Goal: Find specific page/section: Find specific page/section

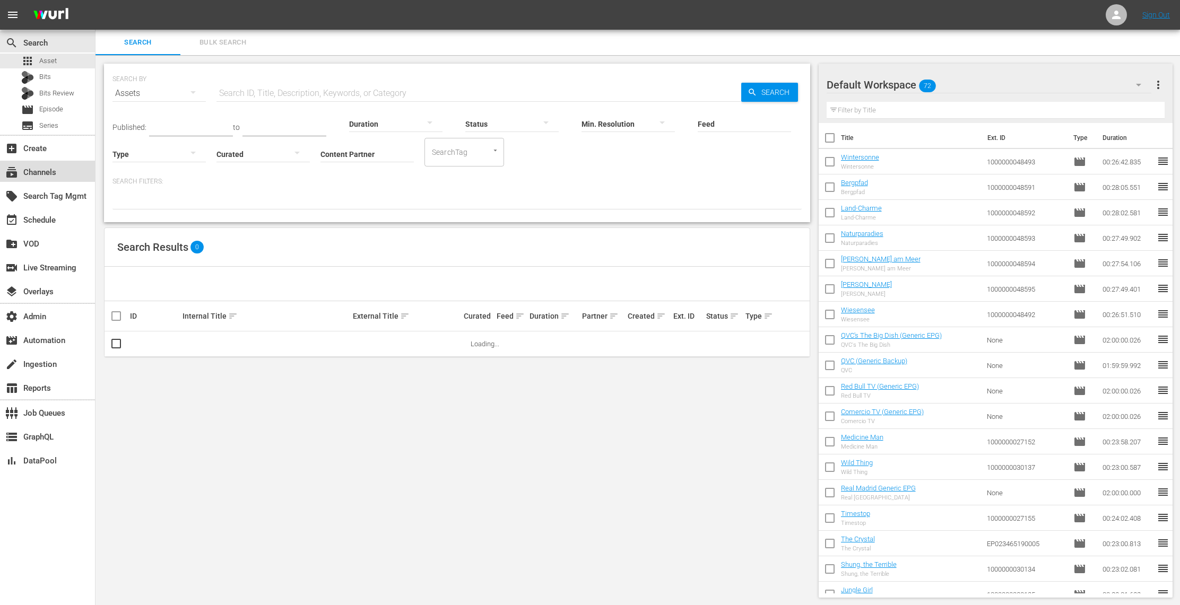
click at [61, 173] on div "subscriptions Channels" at bounding box center [47, 171] width 95 height 21
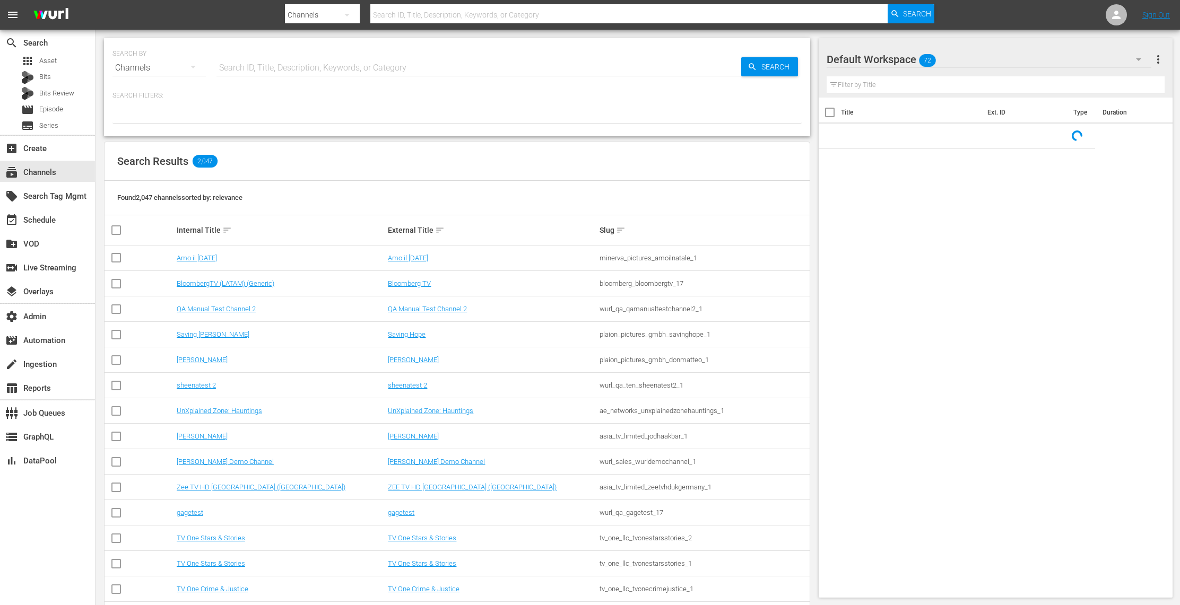
click at [289, 69] on input "text" at bounding box center [478, 67] width 525 height 25
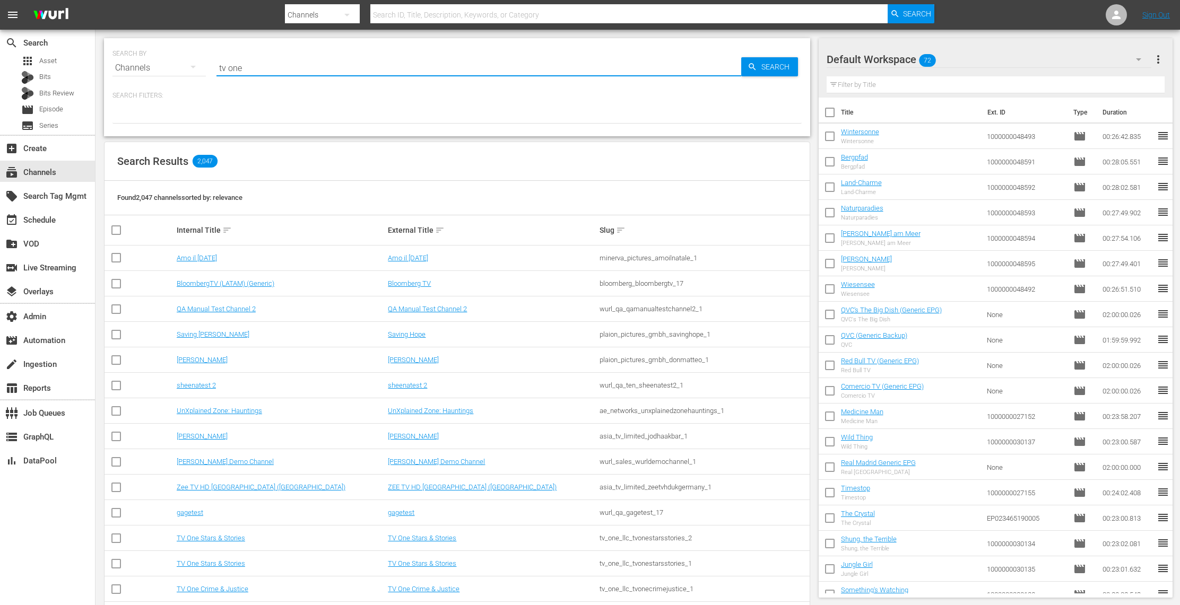
type input "tv one"
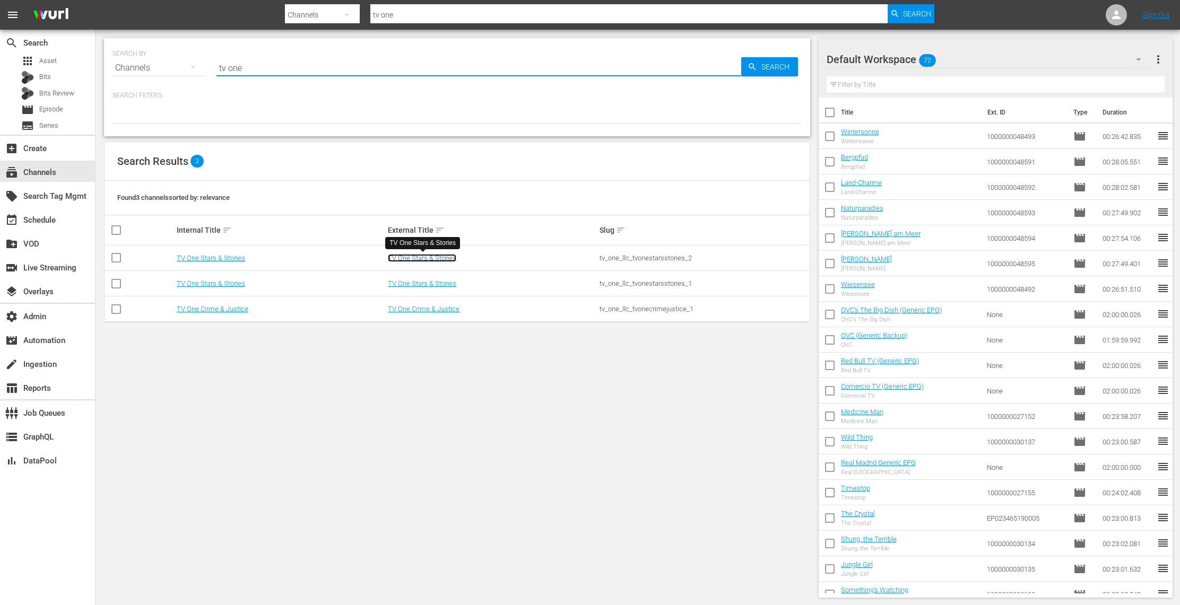
click at [430, 261] on link "TV One Stars & Stories" at bounding box center [422, 258] width 68 height 8
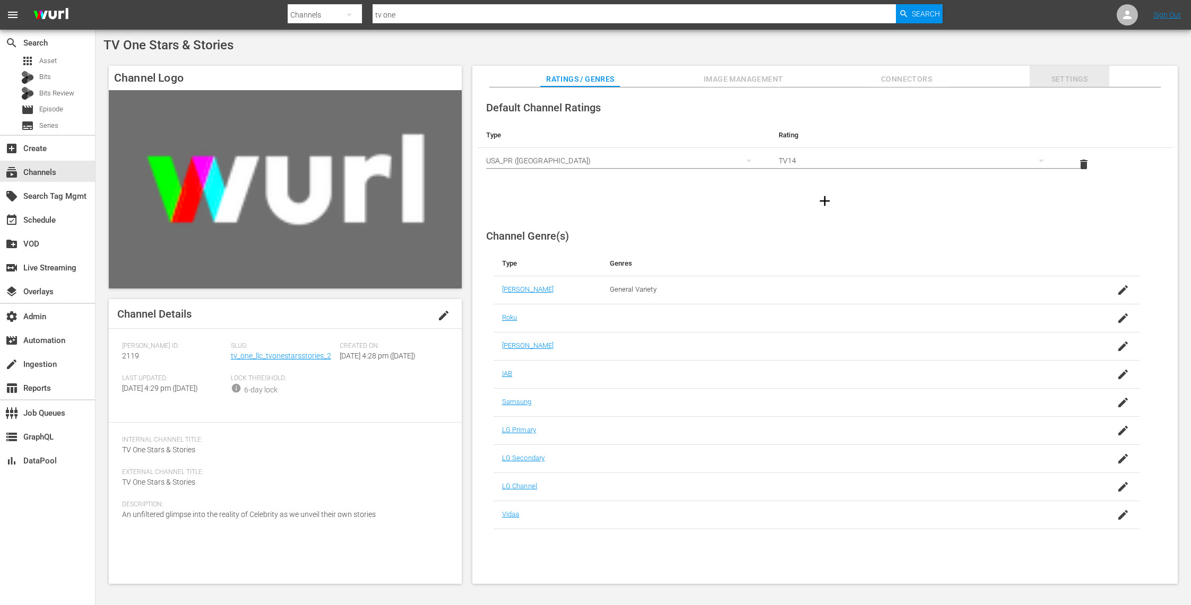
click at [1059, 75] on span "Settings" at bounding box center [1069, 79] width 80 height 13
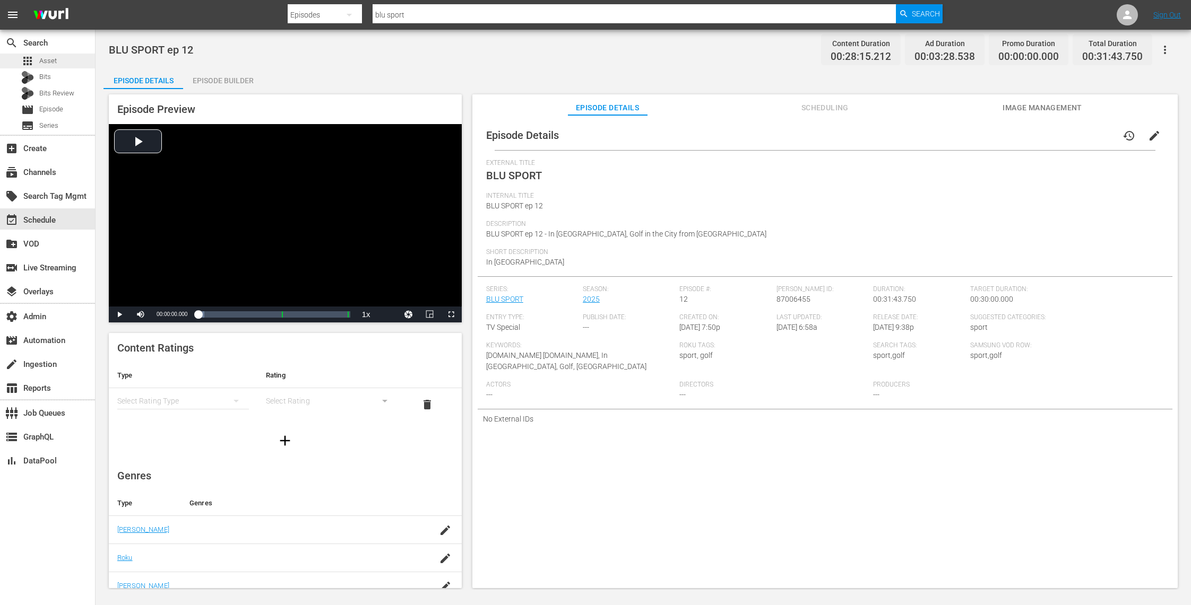
click at [49, 56] on span "Asset" at bounding box center [48, 61] width 18 height 11
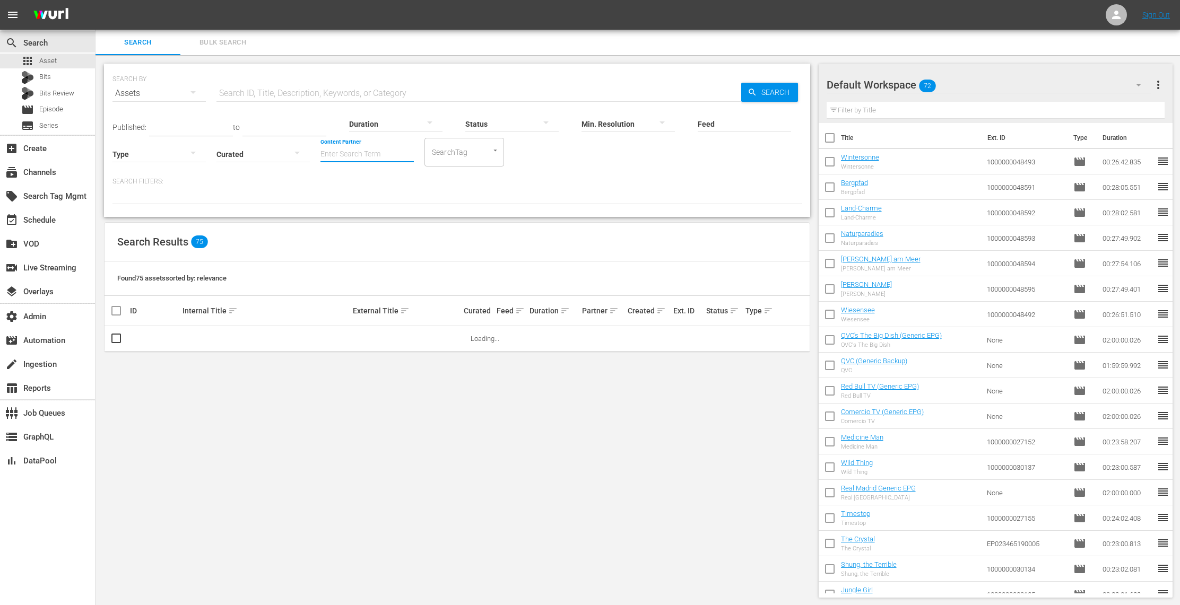
click at [380, 156] on input "Content Partner" at bounding box center [366, 155] width 93 height 38
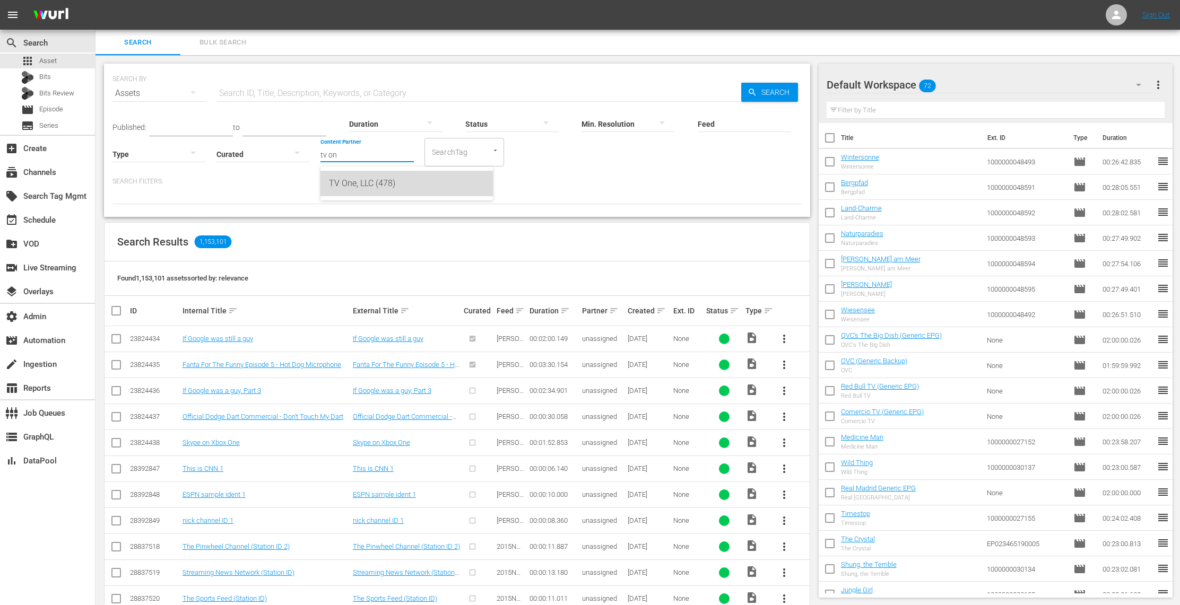
click at [407, 187] on div "TV One, LLC (478)" at bounding box center [406, 183] width 155 height 25
type input "TV One, LLC (478)"
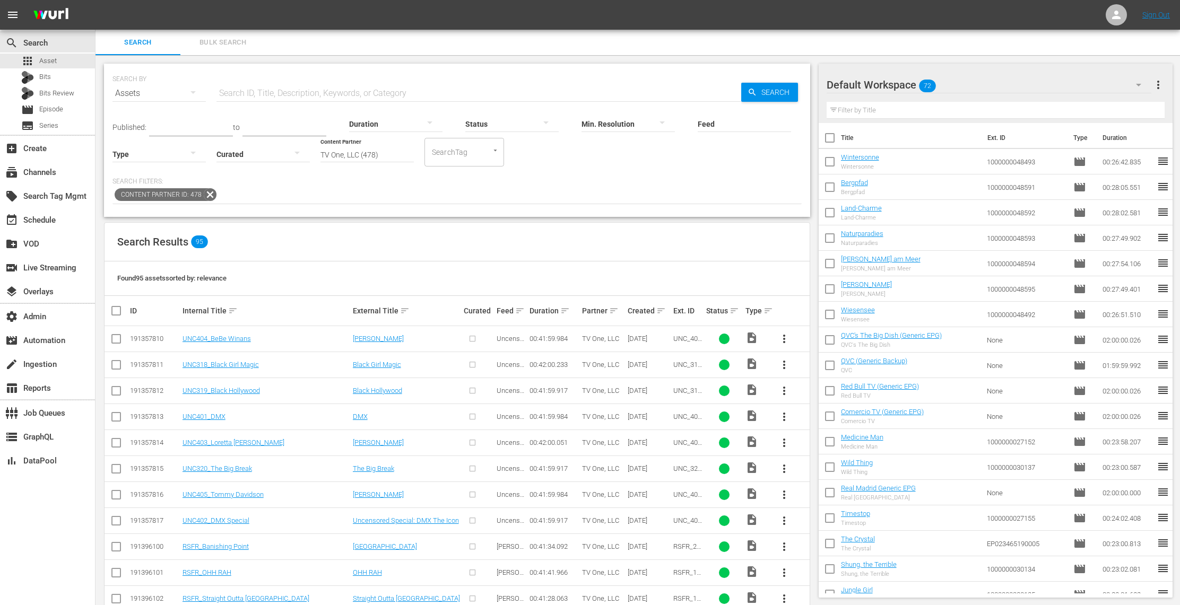
click at [176, 158] on div at bounding box center [158, 154] width 93 height 30
click at [181, 169] on div "Ad" at bounding box center [158, 169] width 93 height 17
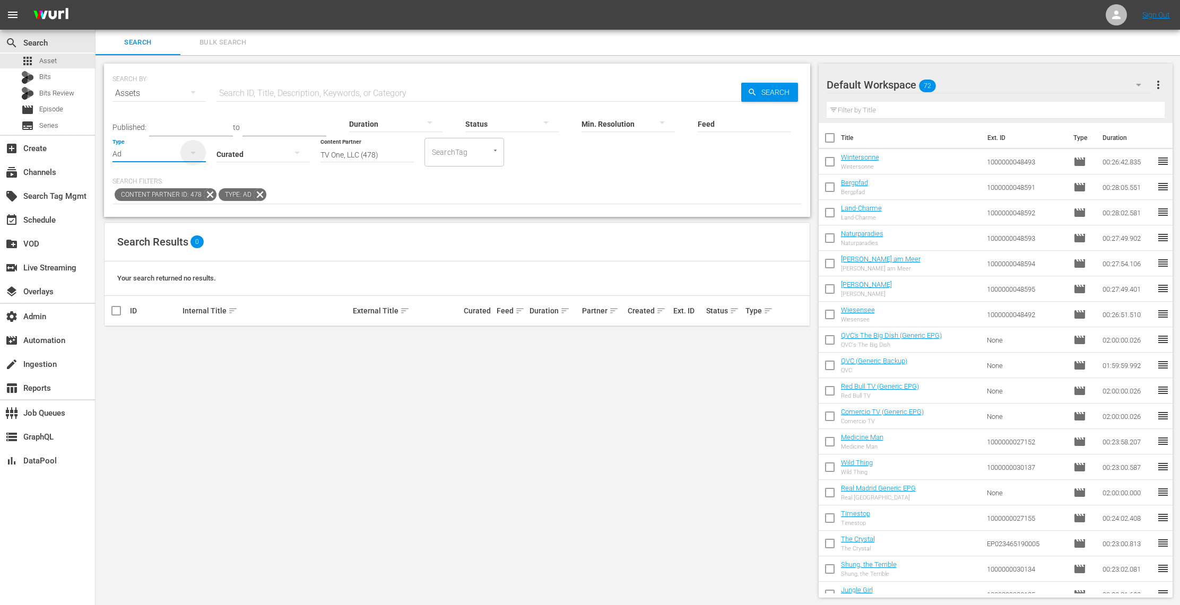
click at [190, 150] on icon "button" at bounding box center [193, 152] width 13 height 13
click at [316, 181] on div "Video Ad Bits Live Promo Placeholder" at bounding box center [590, 302] width 1180 height 605
click at [148, 158] on div "Ad" at bounding box center [158, 154] width 93 height 30
click at [164, 149] on div "Video" at bounding box center [158, 152] width 93 height 17
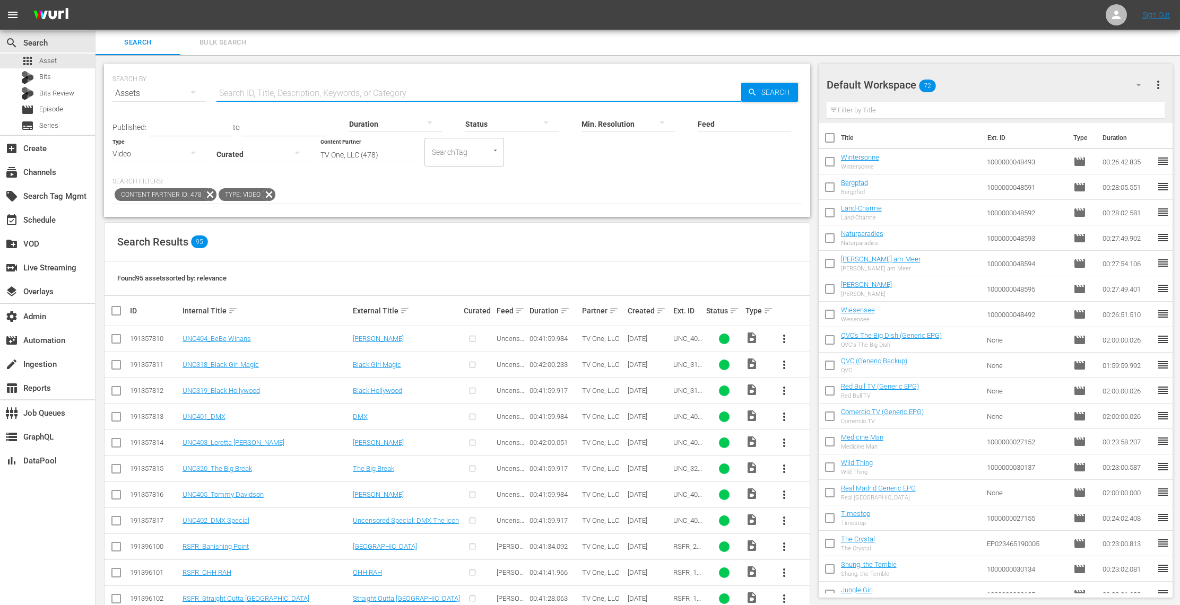
click at [354, 86] on input "text" at bounding box center [478, 93] width 525 height 25
type input "ad slate"
